Goal: Transaction & Acquisition: Book appointment/travel/reservation

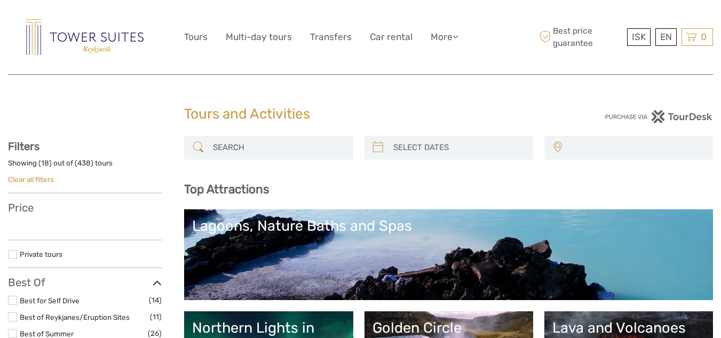
select select
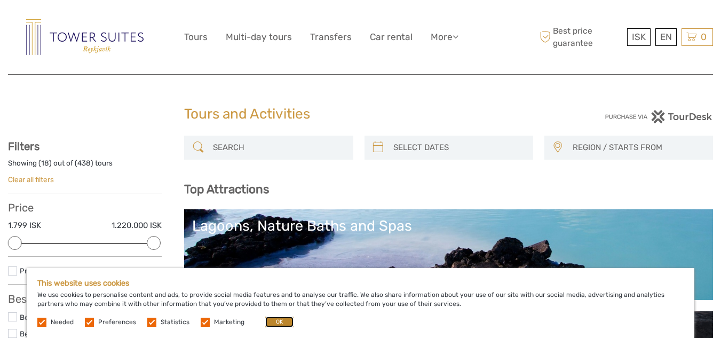
click at [275, 318] on button "OK" at bounding box center [279, 322] width 28 height 11
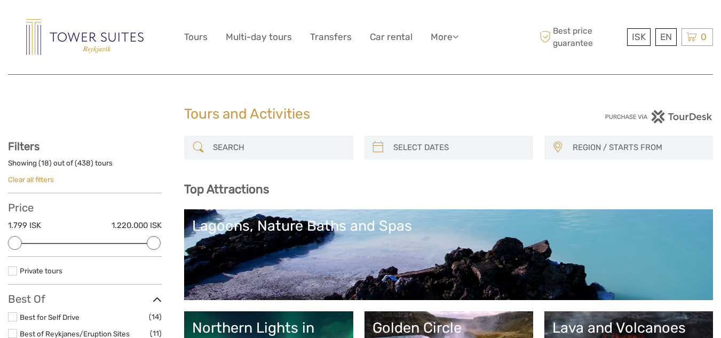
click at [320, 249] on link "Lagoons, Nature Baths and Spas" at bounding box center [448, 254] width 513 height 75
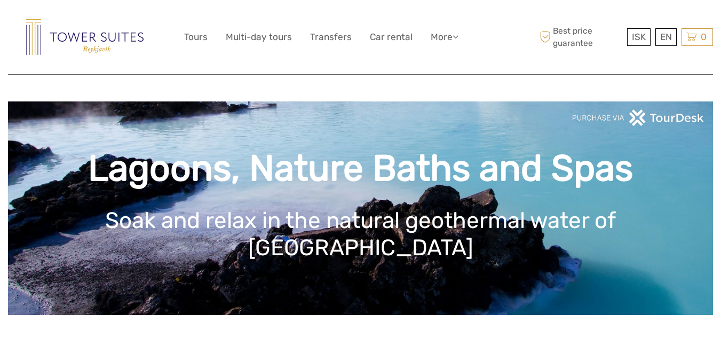
scroll to position [295, 0]
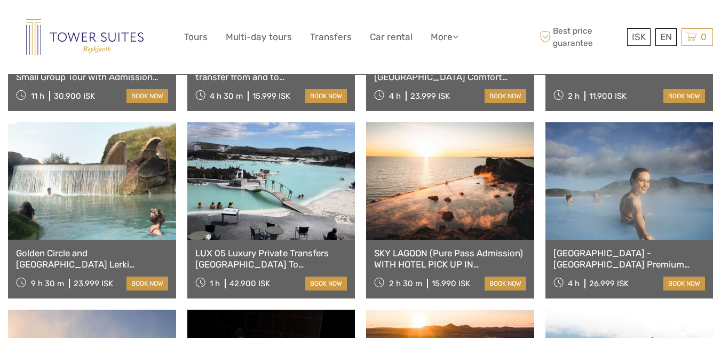
scroll to position [590, 0]
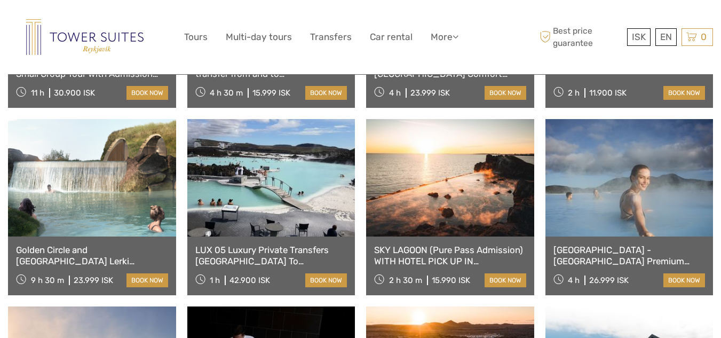
click at [648, 248] on link "Reykjavík - Blue Lagoon Premium including admission" at bounding box center [630, 255] width 152 height 22
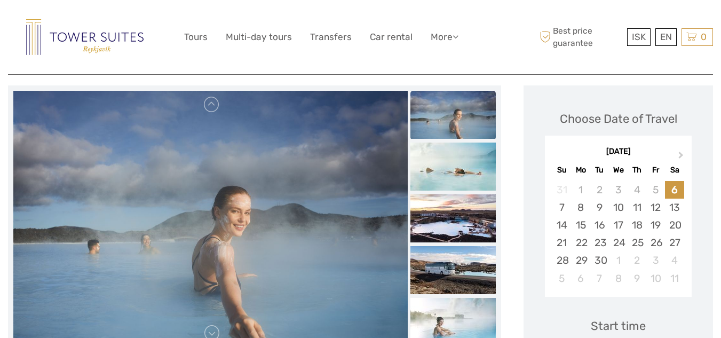
scroll to position [149, 0]
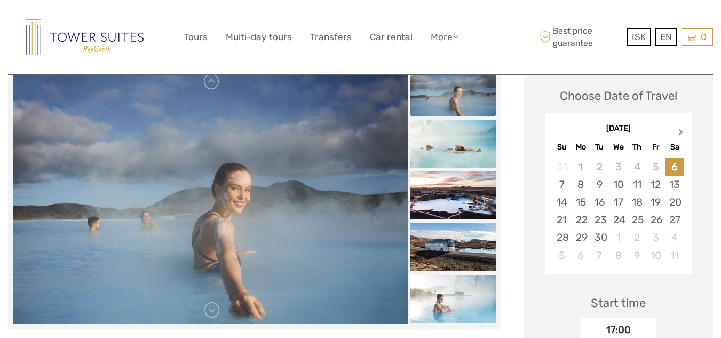
click at [683, 130] on button "Next Month" at bounding box center [682, 134] width 17 height 17
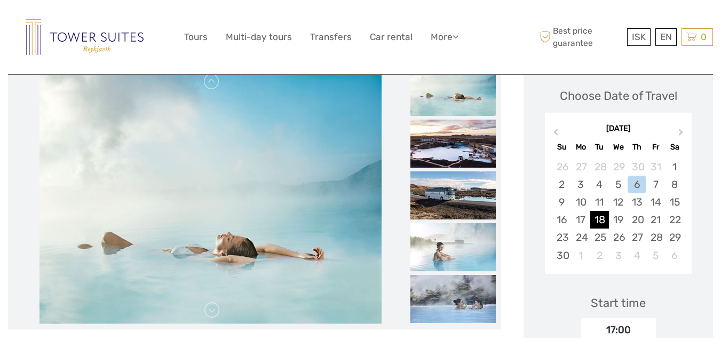
click at [600, 218] on div "18" at bounding box center [599, 220] width 19 height 18
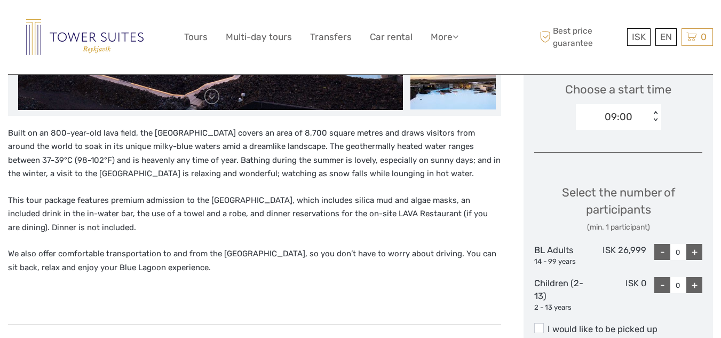
scroll to position [370, 0]
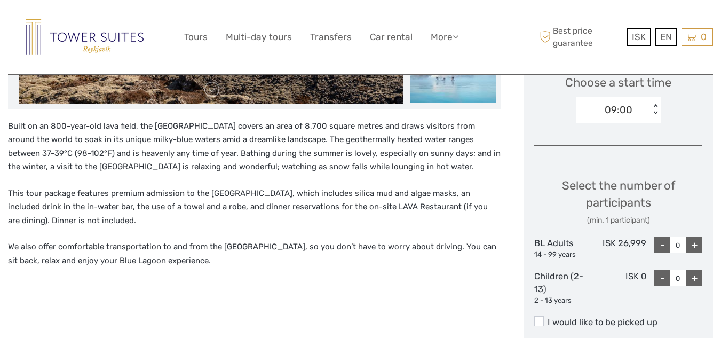
click at [696, 249] on div "+" at bounding box center [694, 245] width 16 height 16
type input "4"
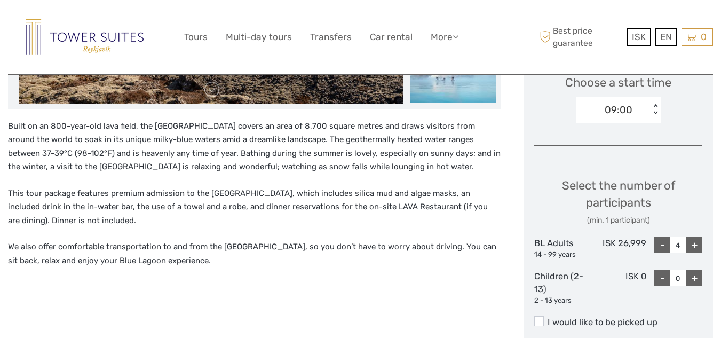
click at [544, 318] on label "I would like to be picked up" at bounding box center [618, 322] width 168 height 13
click at [548, 318] on input "I would like to be picked up" at bounding box center [548, 318] width 0 height 0
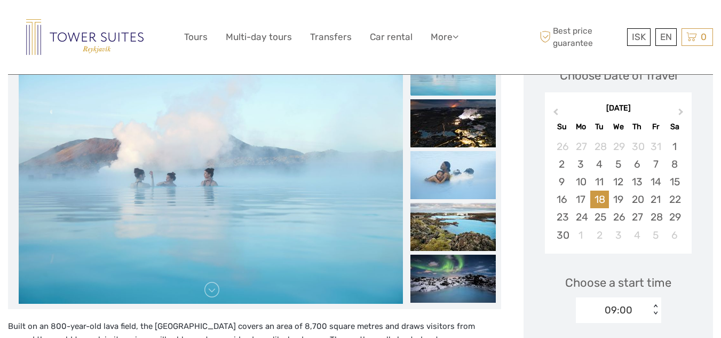
scroll to position [72, 0]
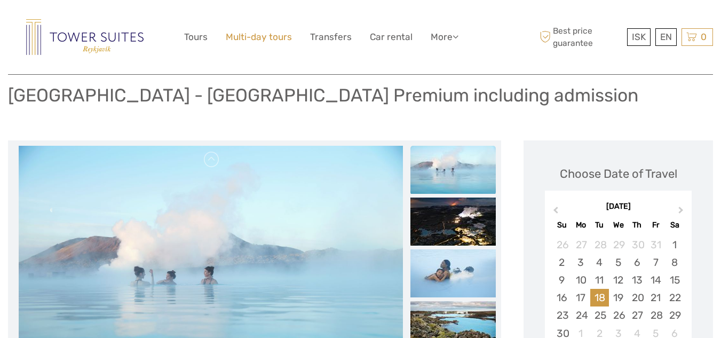
click at [249, 41] on link "Multi-day tours" at bounding box center [259, 36] width 66 height 15
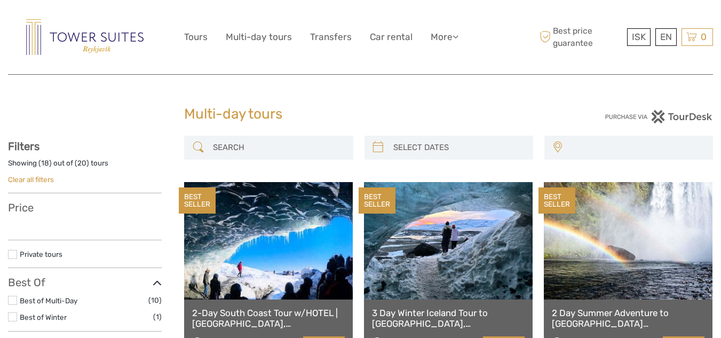
select select
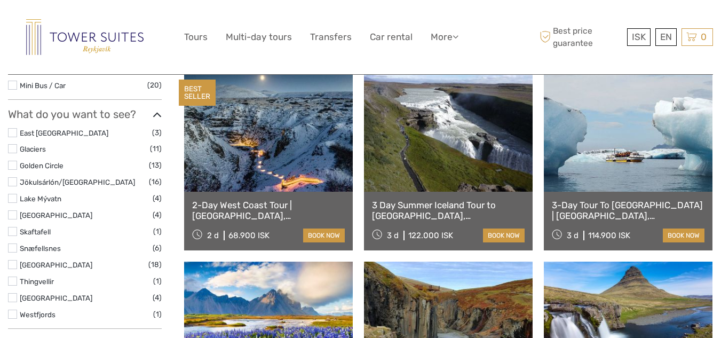
scroll to position [590, 0]
